Goal: Download file/media

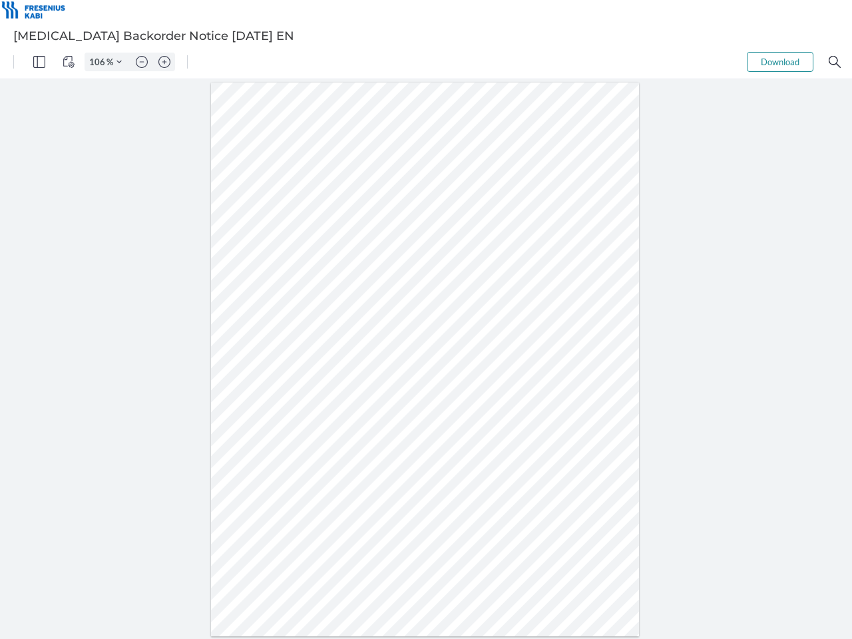
click at [39, 62] on img "Panel" at bounding box center [39, 62] width 12 height 12
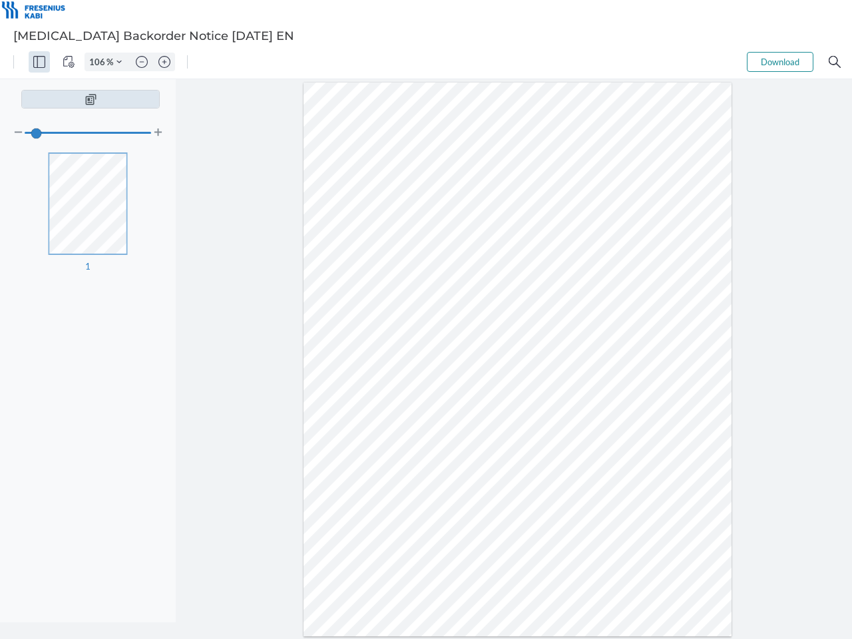
click at [69, 62] on img "View Controls" at bounding box center [69, 62] width 12 height 12
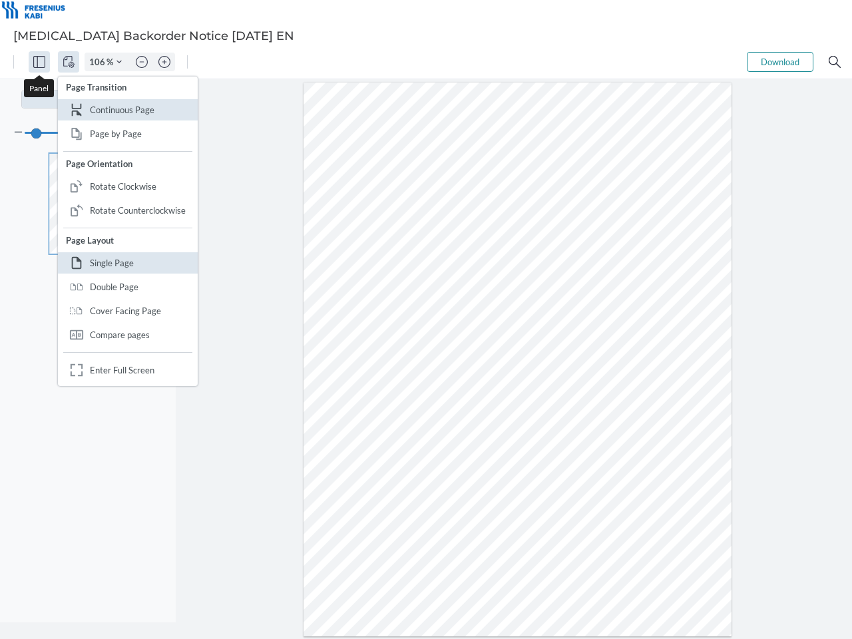
click at [99, 62] on input "106" at bounding box center [95, 62] width 21 height 12
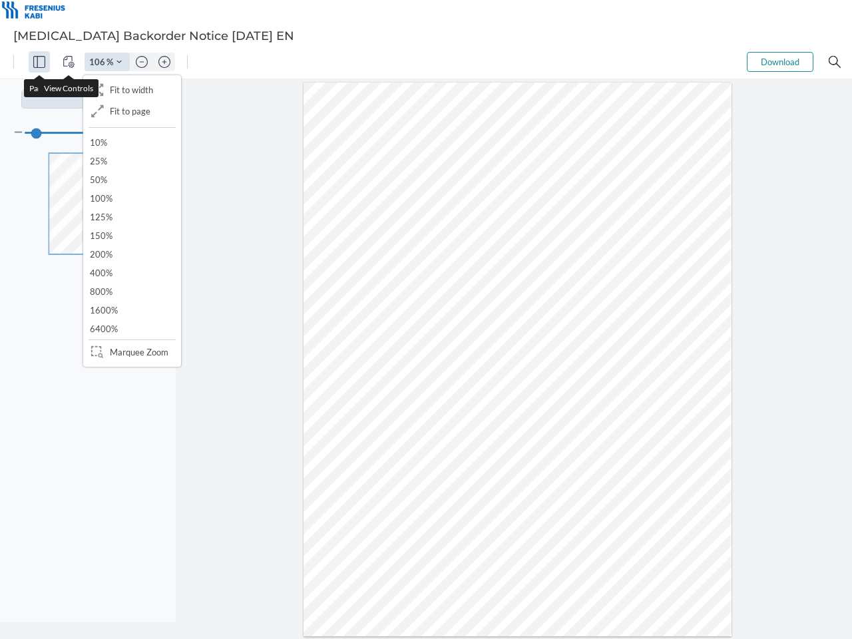
click at [119, 62] on img "Zoom Controls" at bounding box center [118, 61] width 5 height 5
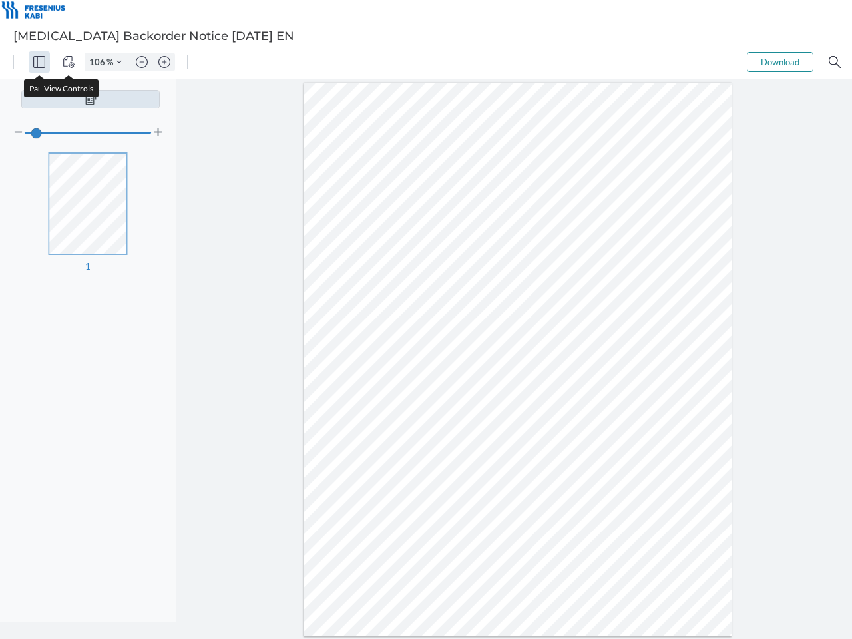
click at [142, 62] on img "Zoom out" at bounding box center [142, 62] width 12 height 12
click at [164, 62] on img "Zoom in" at bounding box center [164, 62] width 12 height 12
type input "106"
click at [780, 62] on button "Download" at bounding box center [780, 62] width 67 height 20
click at [835, 62] on img "Search" at bounding box center [835, 62] width 12 height 12
